Goal: Unclear: Unclear

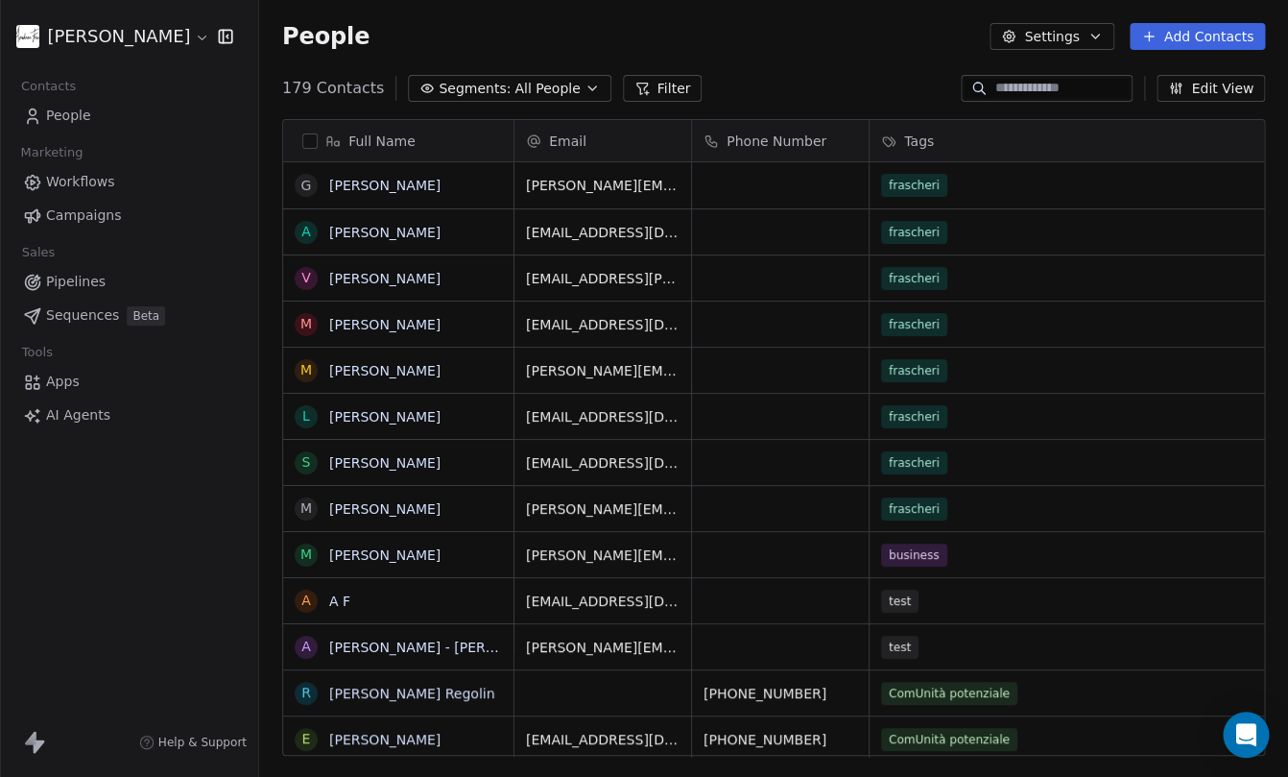
scroll to position [668, 1014]
